Goal: Task Accomplishment & Management: Manage account settings

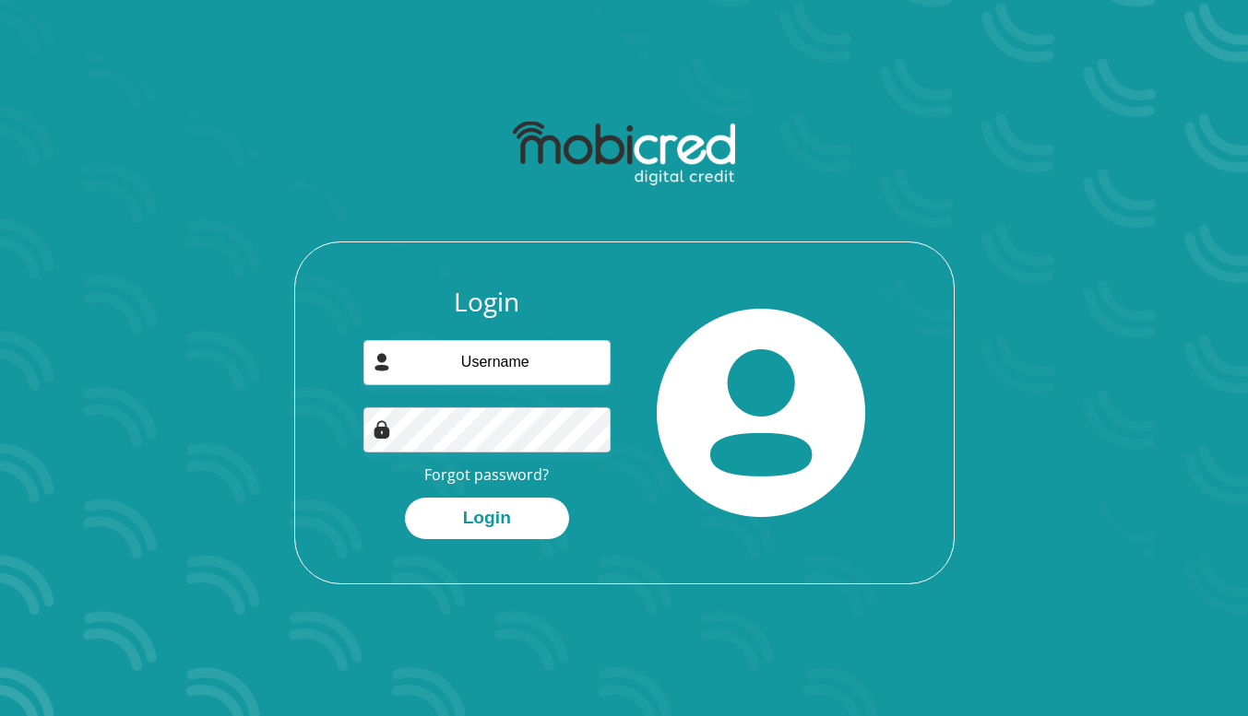
type input "dexstertdk@gmail.com"
click at [494, 521] on button "Login" at bounding box center [487, 518] width 164 height 41
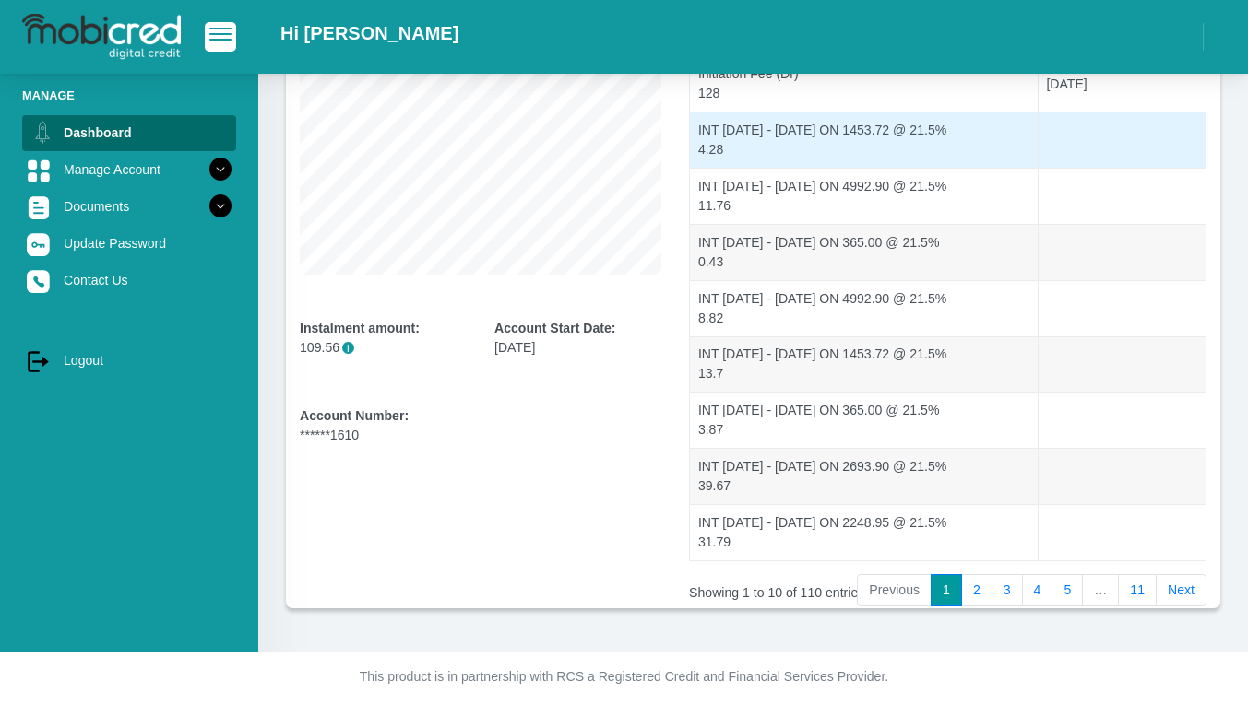
scroll to position [323, 0]
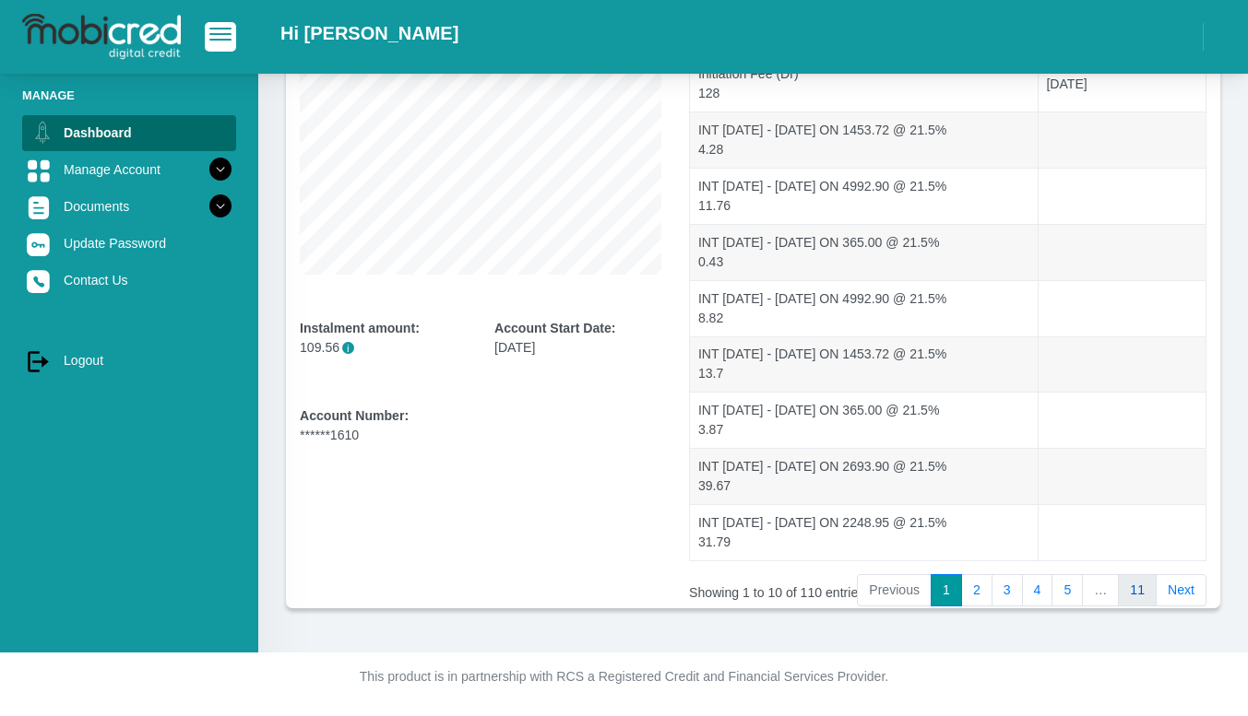
click at [1140, 591] on link "11" at bounding box center [1137, 590] width 39 height 33
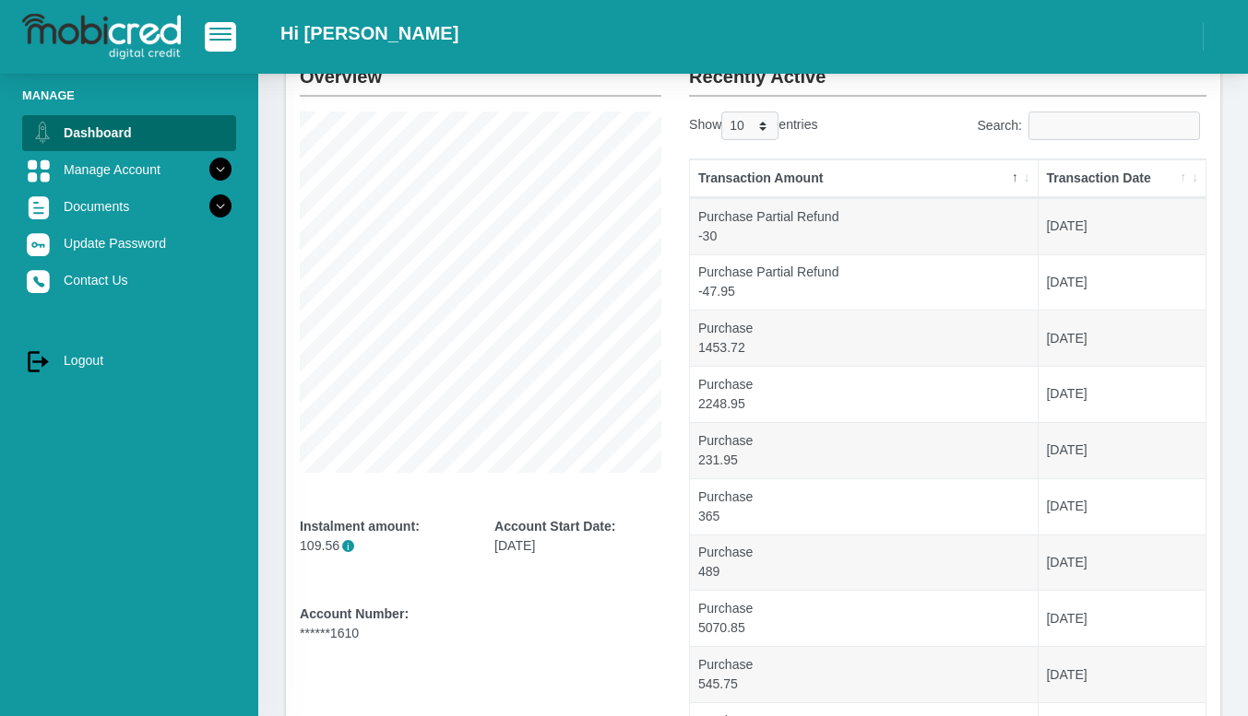
scroll to position [0, 0]
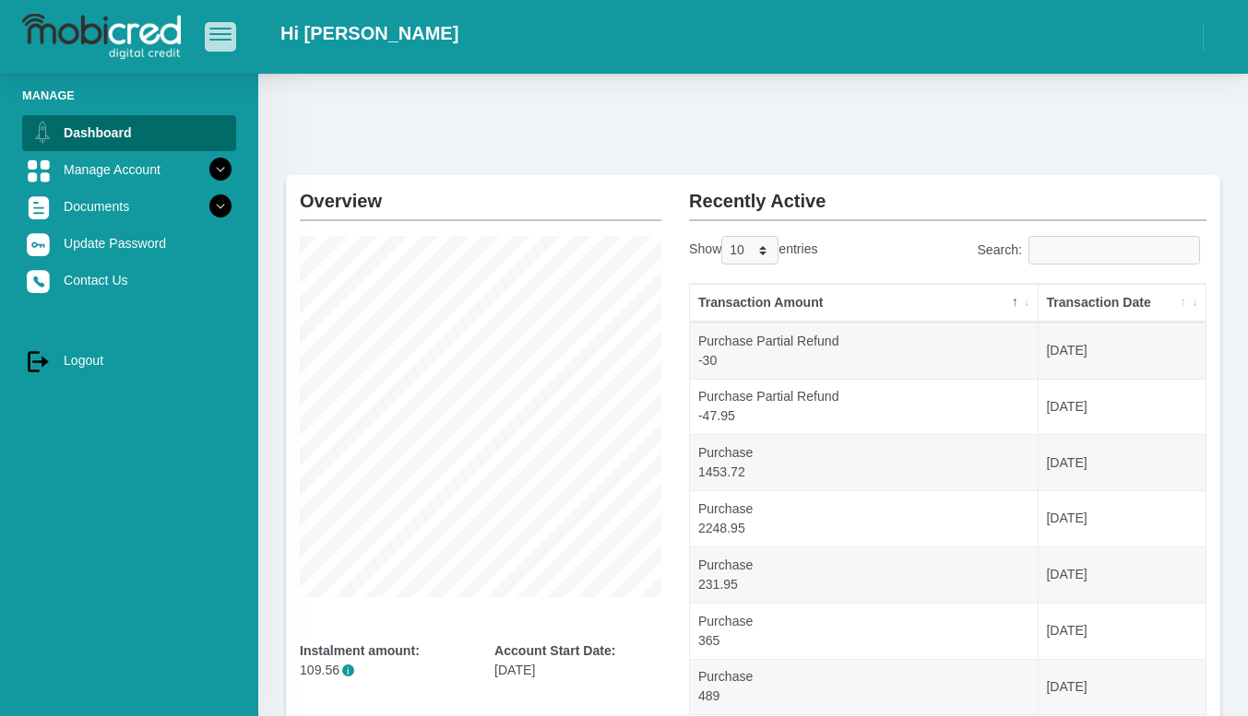
click at [223, 41] on button "button" at bounding box center [220, 36] width 31 height 29
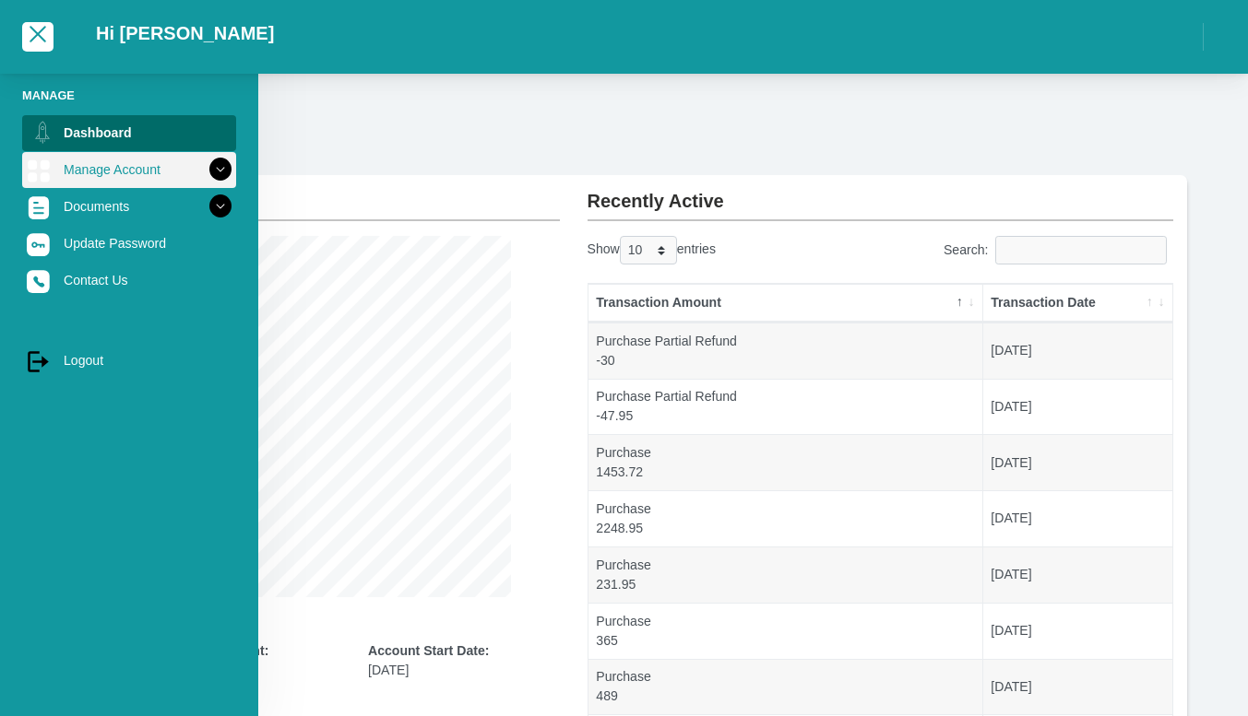
click at [180, 164] on link "Manage Account" at bounding box center [129, 169] width 214 height 35
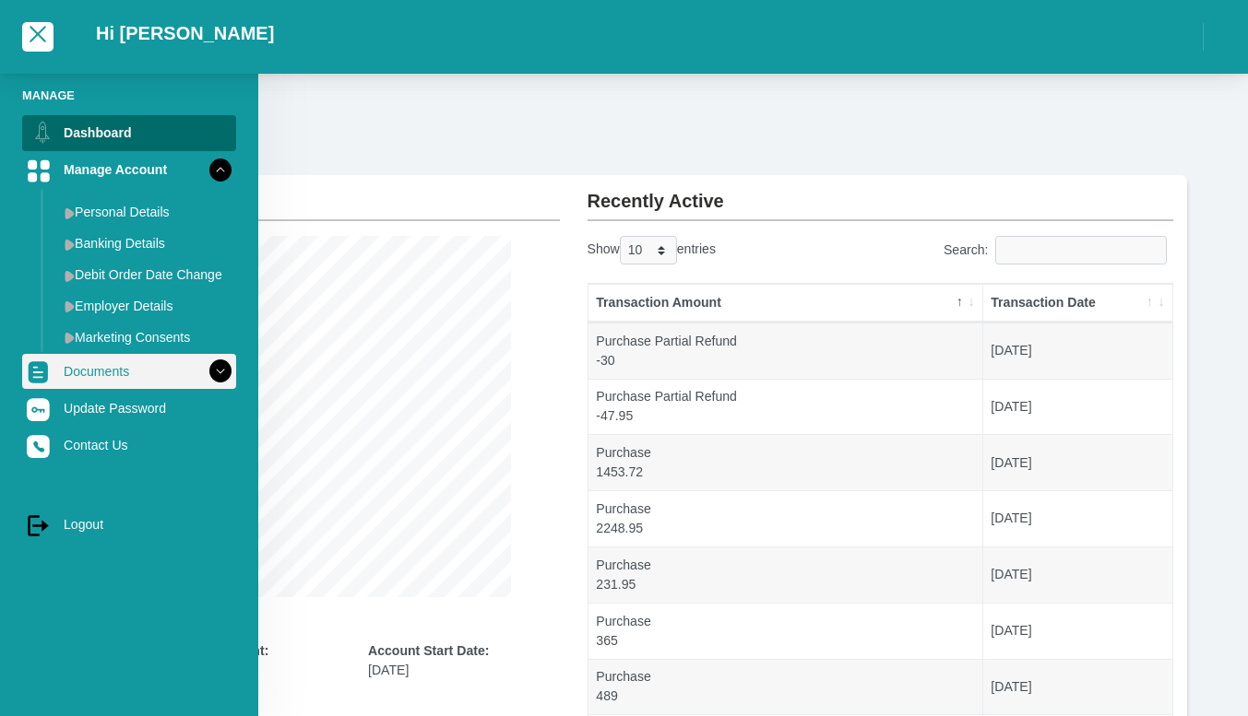
click at [122, 371] on link "Documents" at bounding box center [129, 371] width 214 height 35
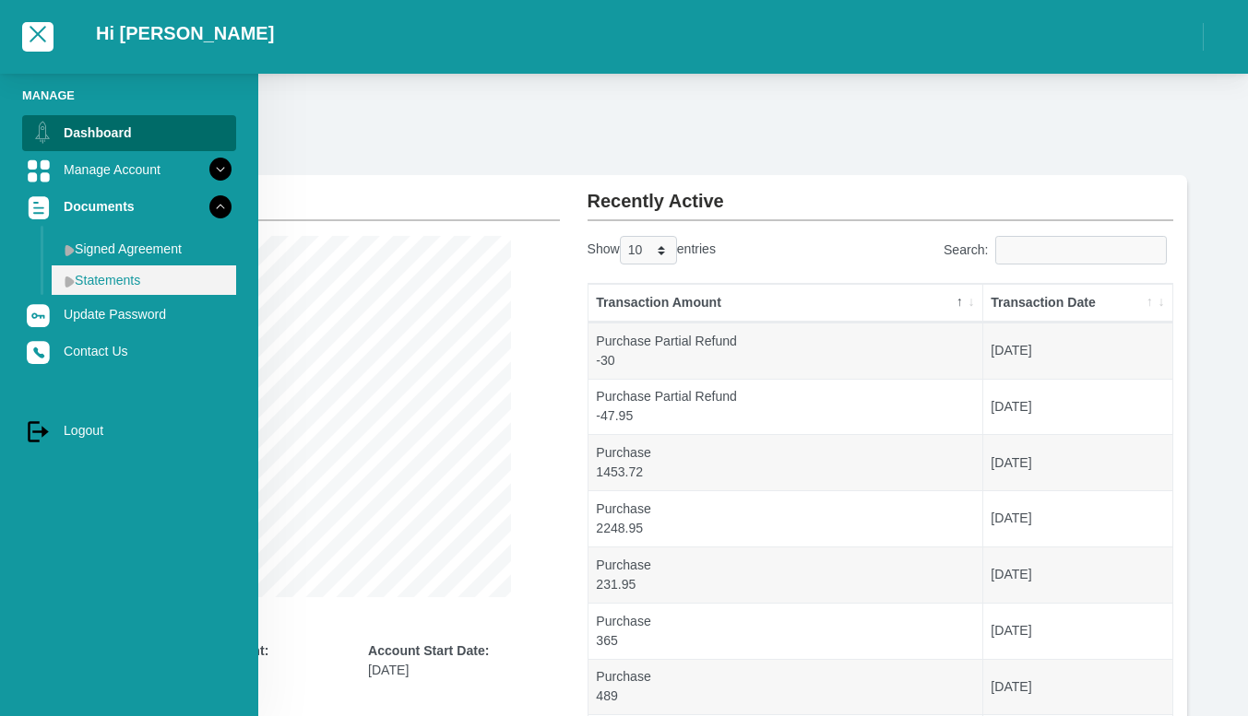
click at [128, 278] on link "Statements" at bounding box center [144, 281] width 184 height 30
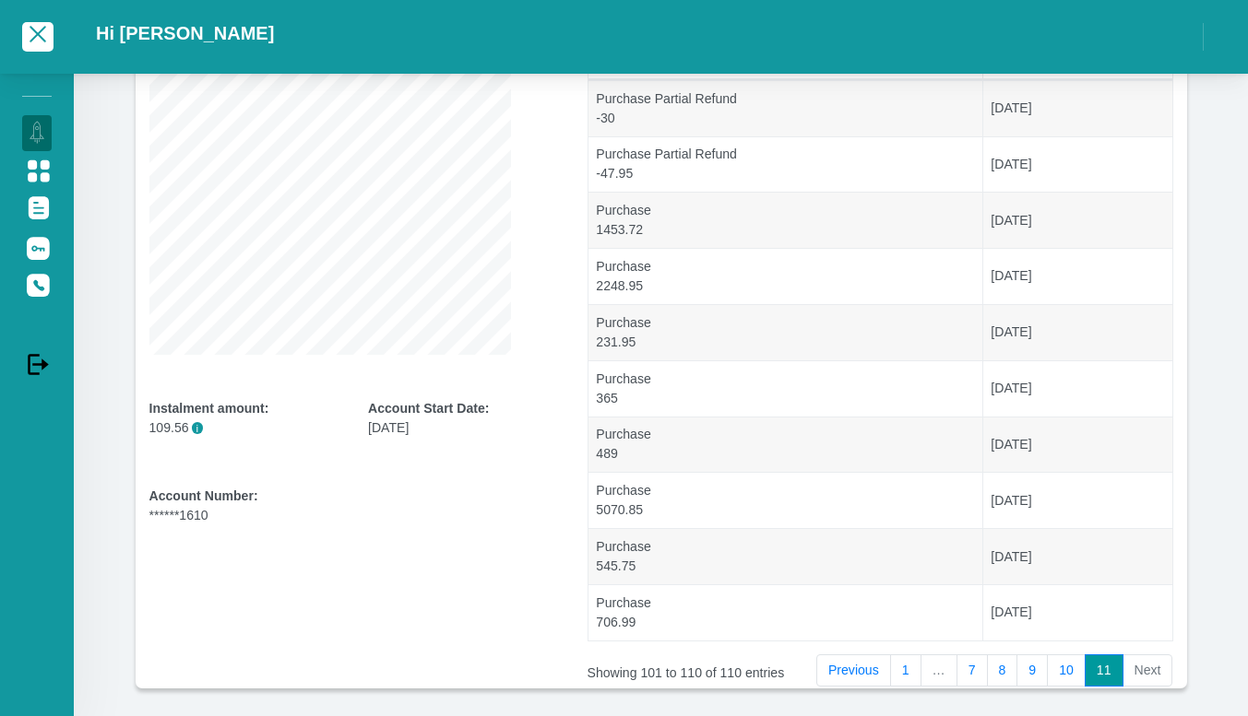
scroll to position [277, 0]
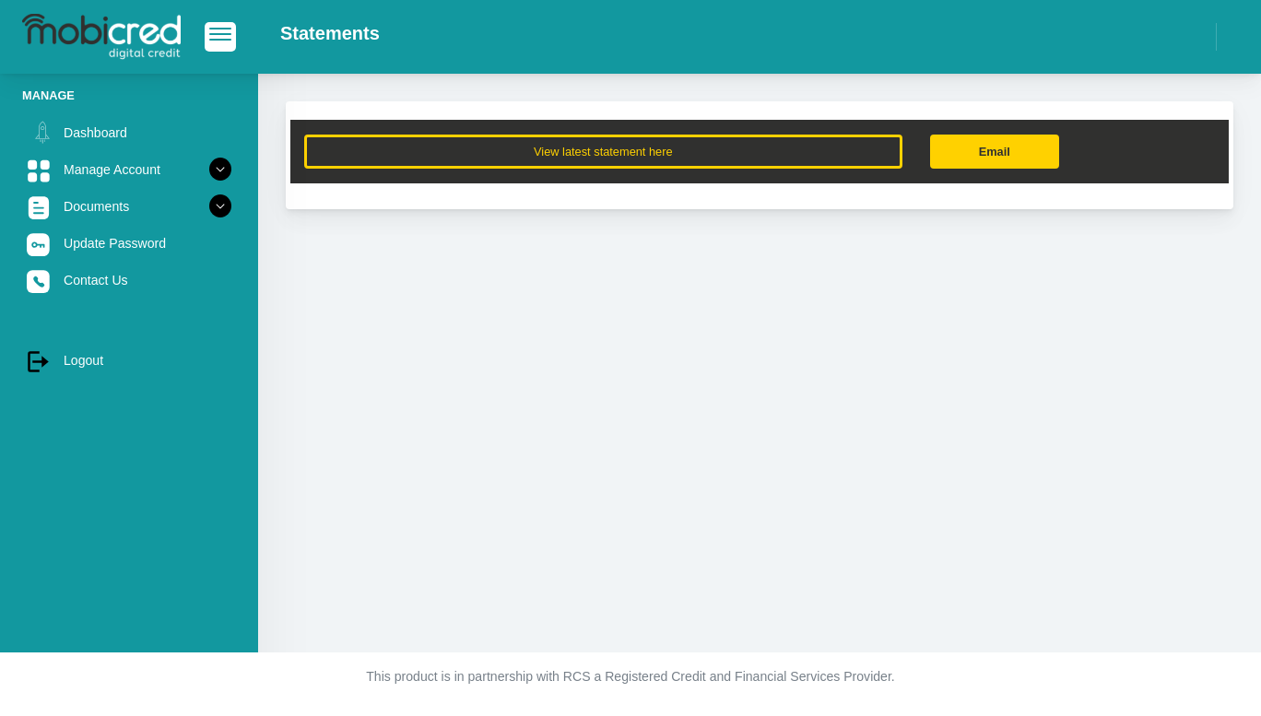
click at [1015, 153] on link "Email" at bounding box center [994, 152] width 129 height 34
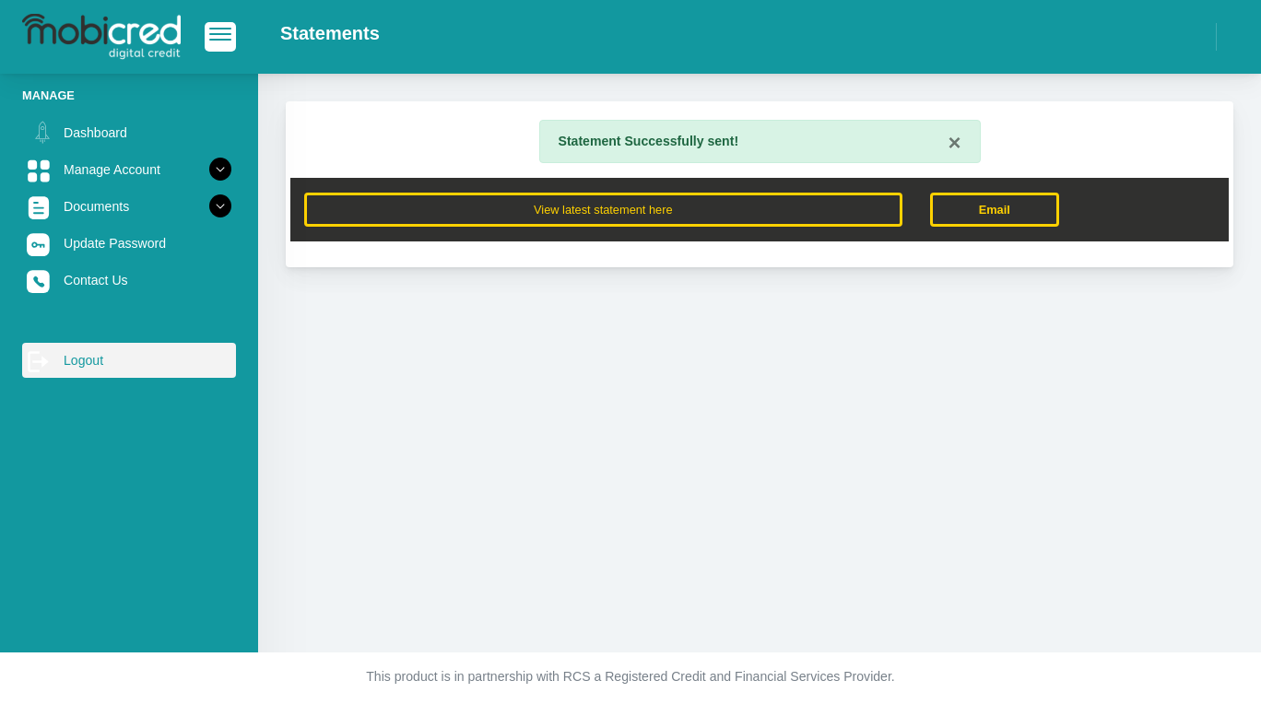
click at [76, 355] on link "log out Logout" at bounding box center [129, 360] width 214 height 35
